Goal: Navigation & Orientation: Find specific page/section

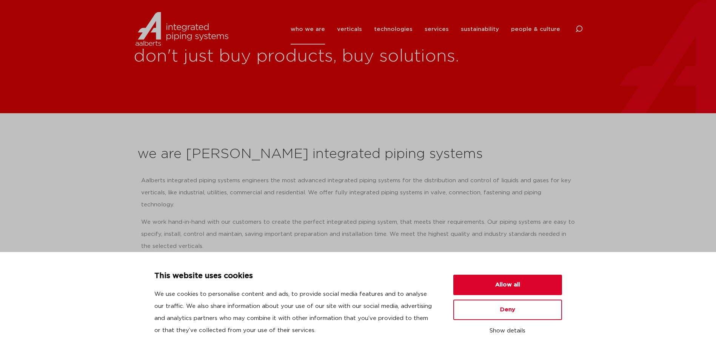
click at [158, 36] on img at bounding box center [182, 29] width 97 height 34
click at [538, 308] on button "Deny" at bounding box center [507, 310] width 109 height 20
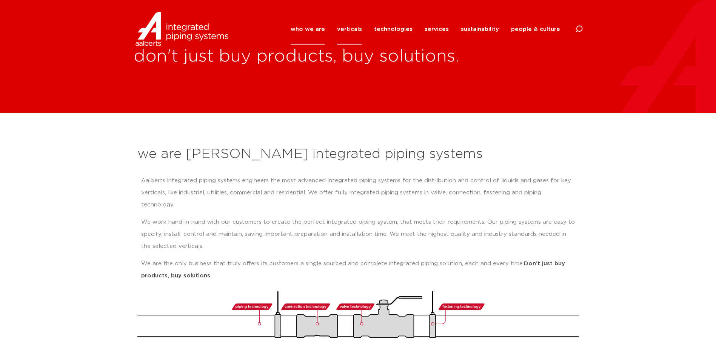
click at [355, 25] on link "verticals" at bounding box center [349, 29] width 25 height 31
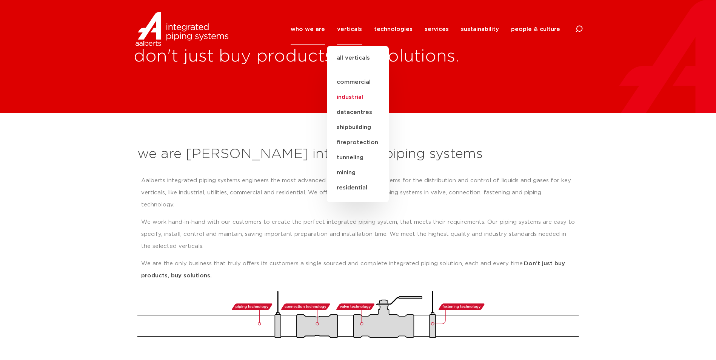
click at [359, 99] on link "industrial" at bounding box center [358, 97] width 62 height 15
